Goal: Task Accomplishment & Management: Complete application form

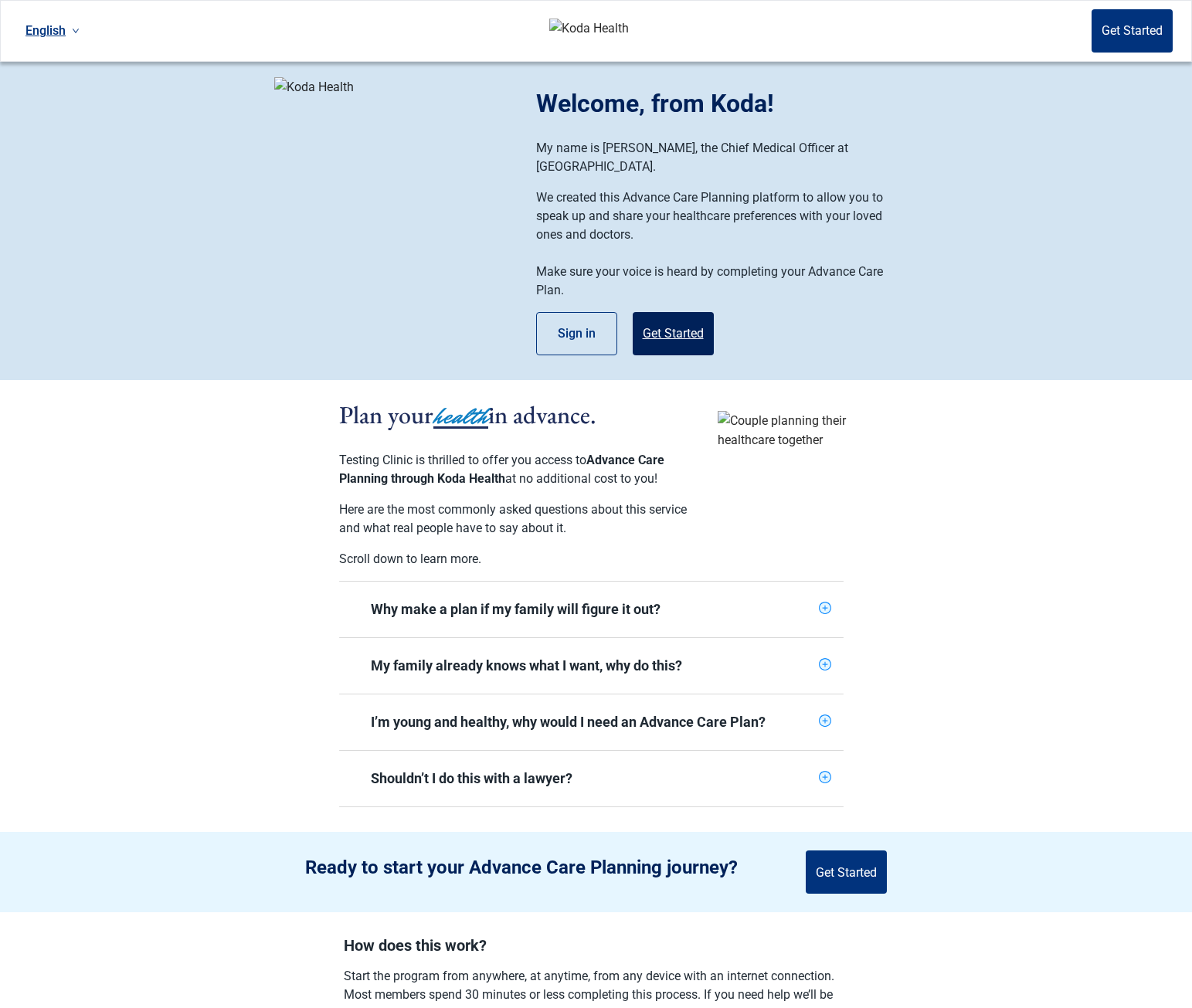
click at [700, 316] on button "Get Started" at bounding box center [673, 334] width 81 height 43
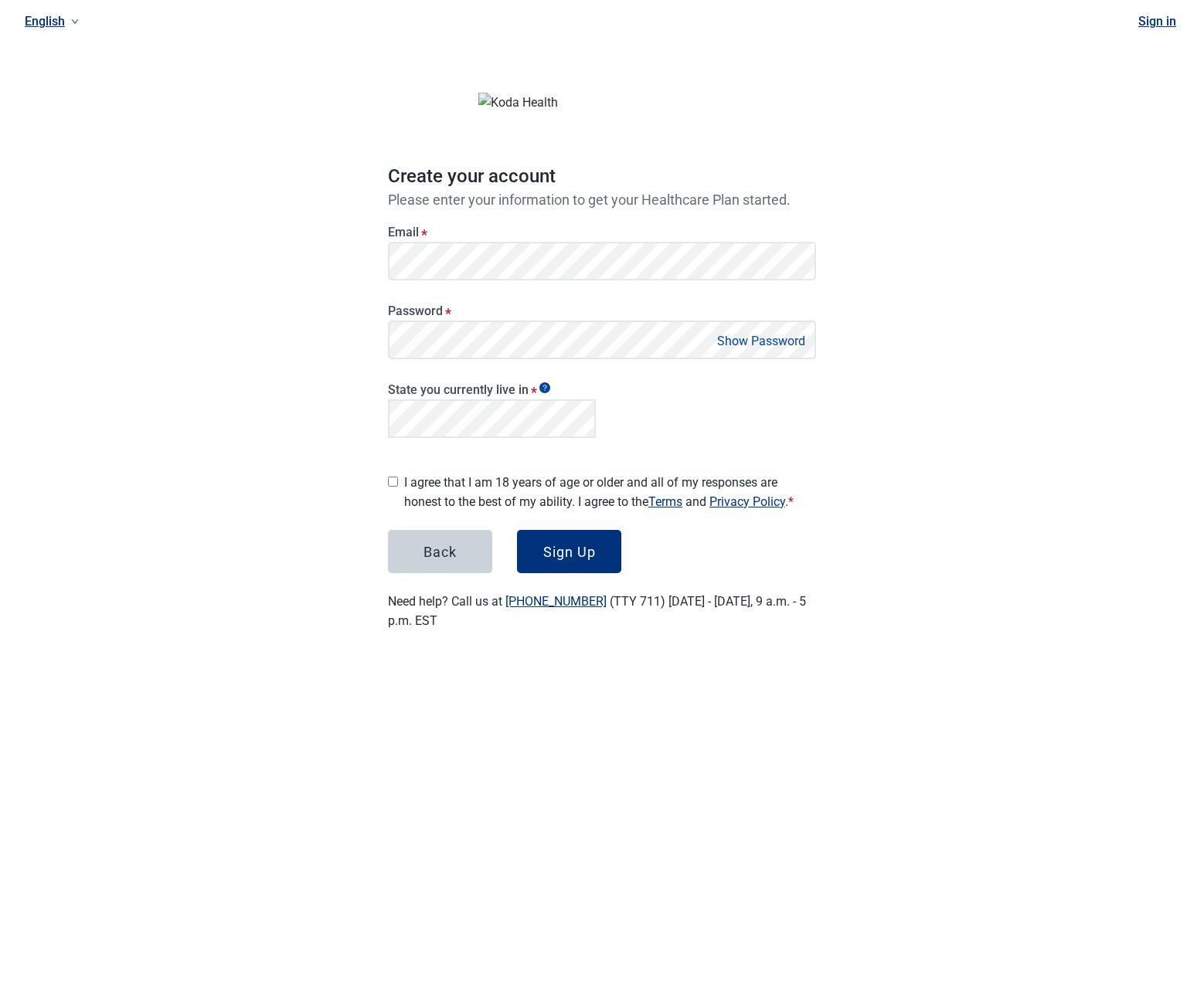
click at [540, 493] on label "I agree that I am 18 years of age or older and all of my responses are honest t…" at bounding box center [610, 492] width 412 height 39
click at [581, 544] on div "Sign Up" at bounding box center [570, 552] width 53 height 16
